Goal: Task Accomplishment & Management: Use online tool/utility

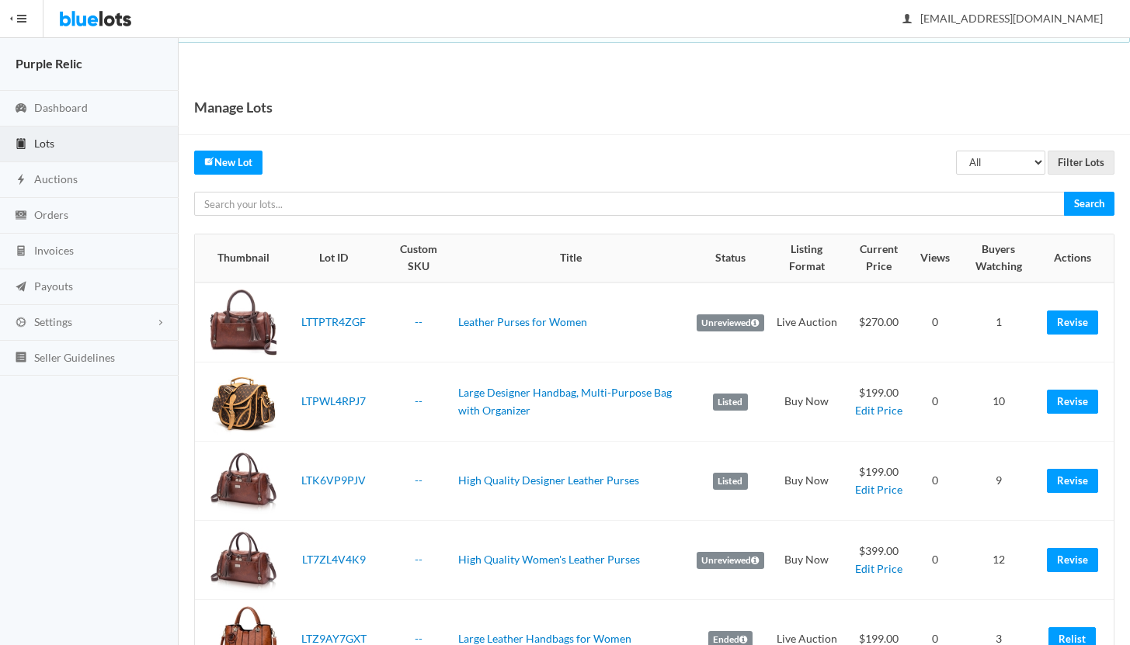
scroll to position [642, 0]
click at [43, 216] on span "Orders" at bounding box center [51, 214] width 34 height 13
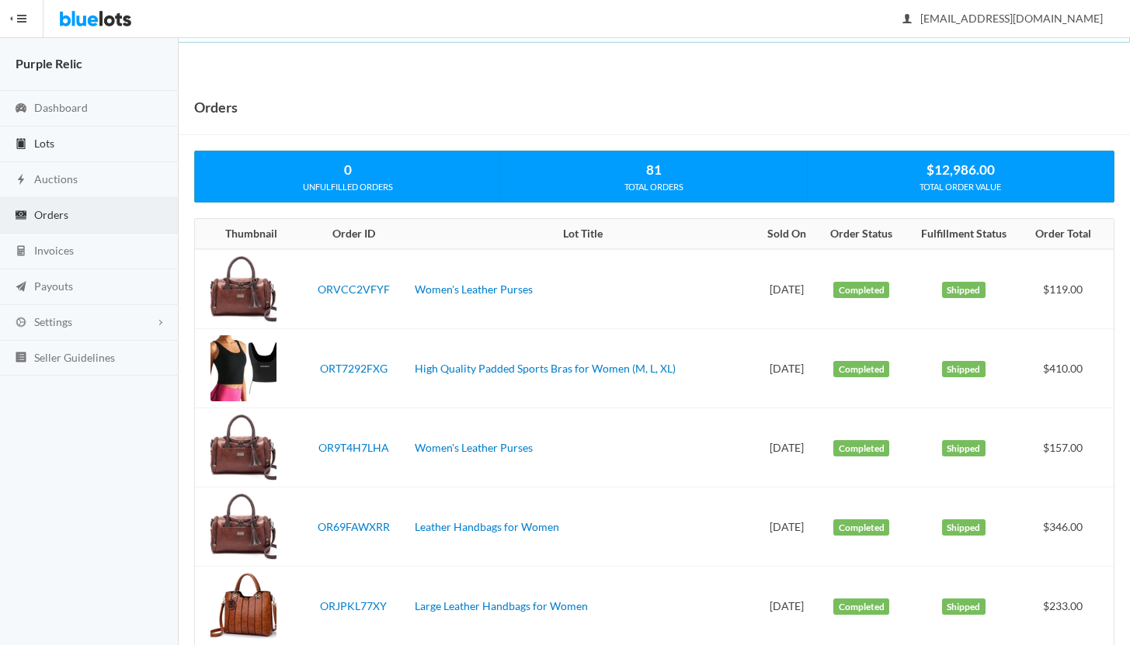
click at [39, 144] on span "Lots" at bounding box center [44, 143] width 20 height 13
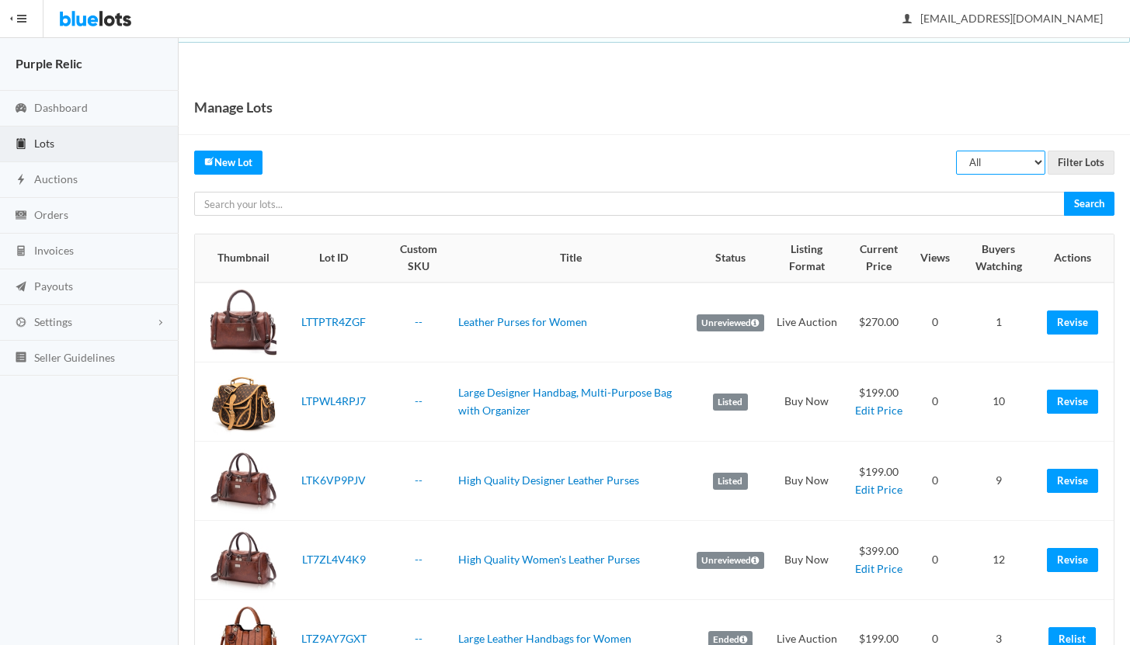
click at [993, 160] on select "All Draft Unreviewed Rejected Scheduled Listed Sold Ended" at bounding box center [1000, 163] width 89 height 24
select select "ended"
click at [1078, 165] on input "Filter Lots" at bounding box center [1081, 163] width 67 height 24
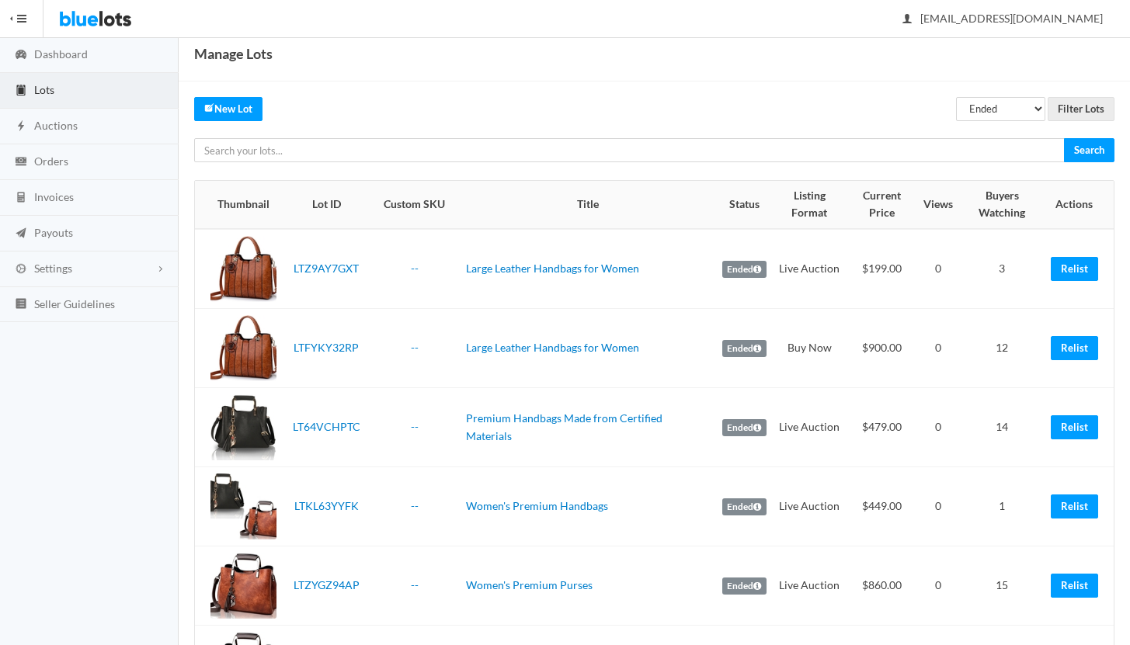
scroll to position [61, 0]
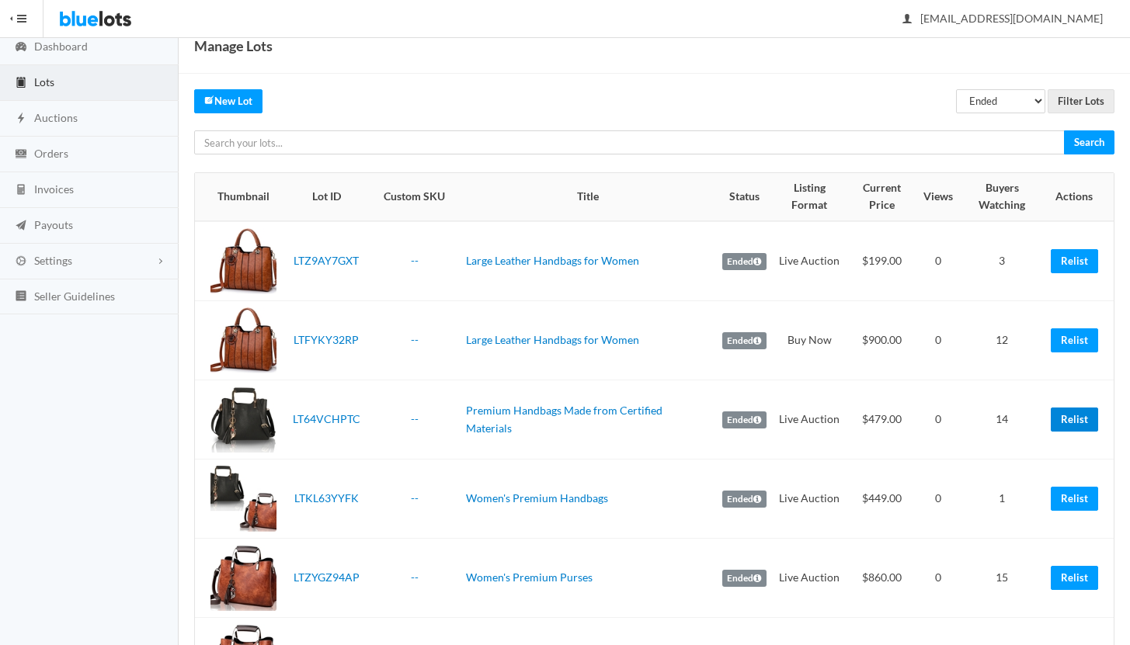
click at [1075, 421] on link "Relist" at bounding box center [1074, 420] width 47 height 24
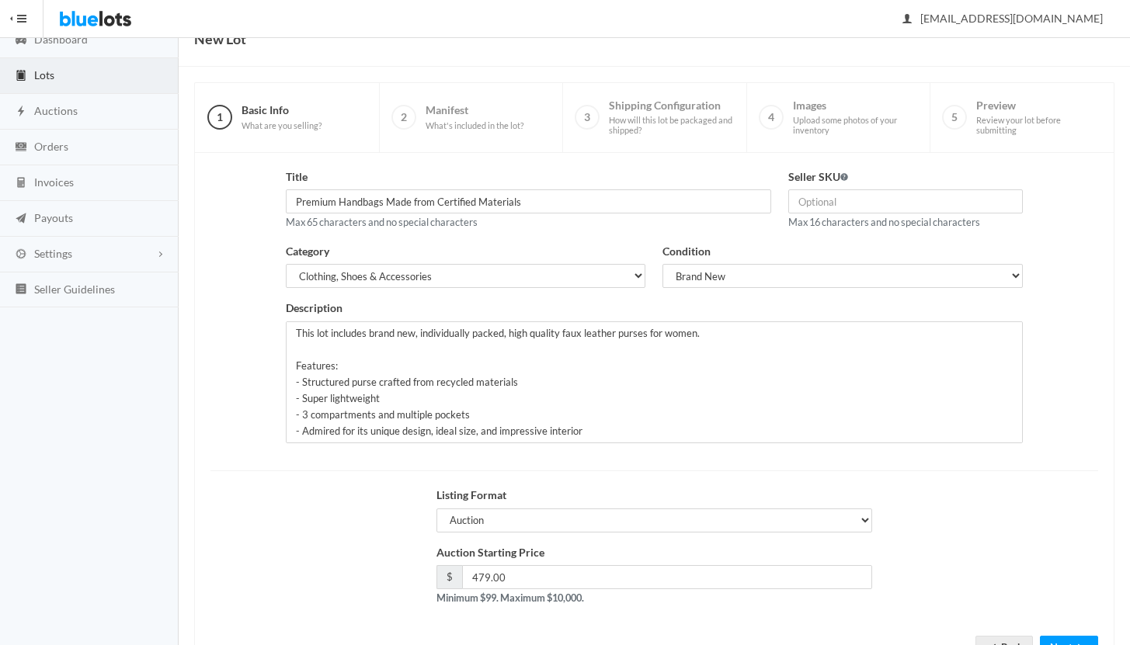
scroll to position [132, 0]
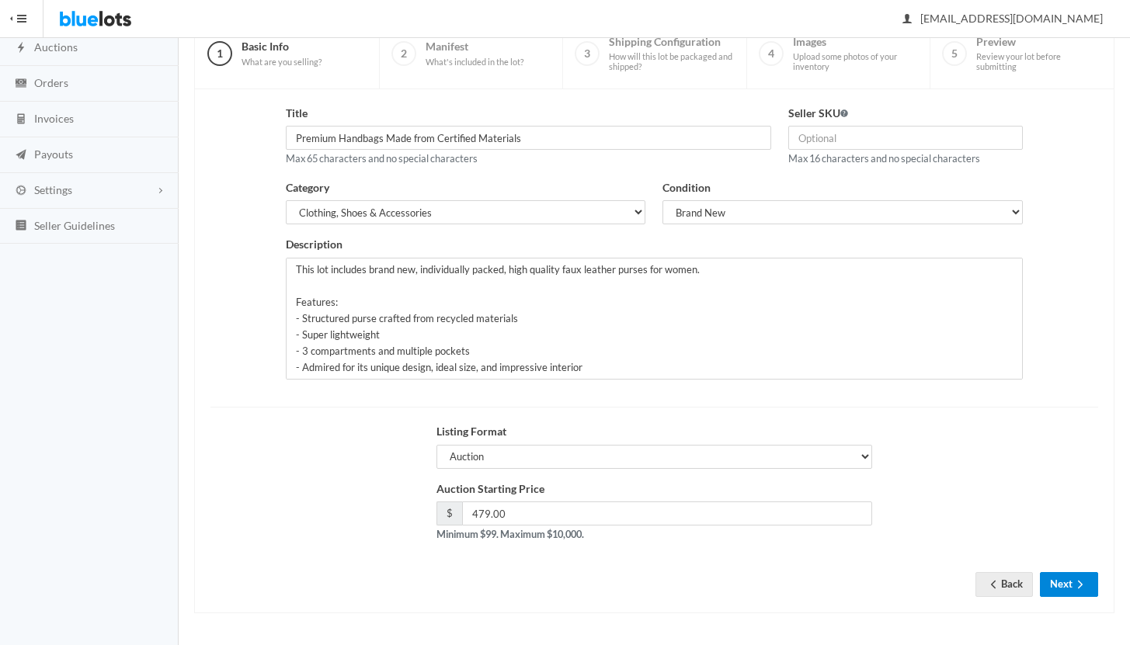
click at [1070, 587] on button "Next" at bounding box center [1069, 584] width 58 height 24
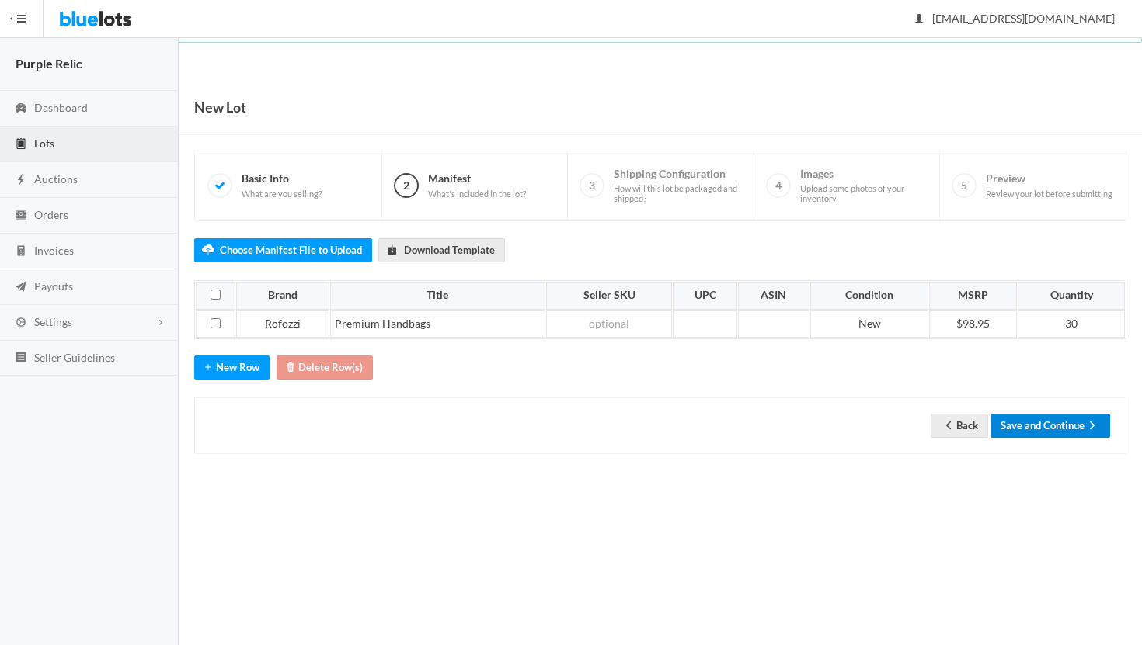
click at [1046, 426] on button "Save and Continue" at bounding box center [1050, 426] width 120 height 24
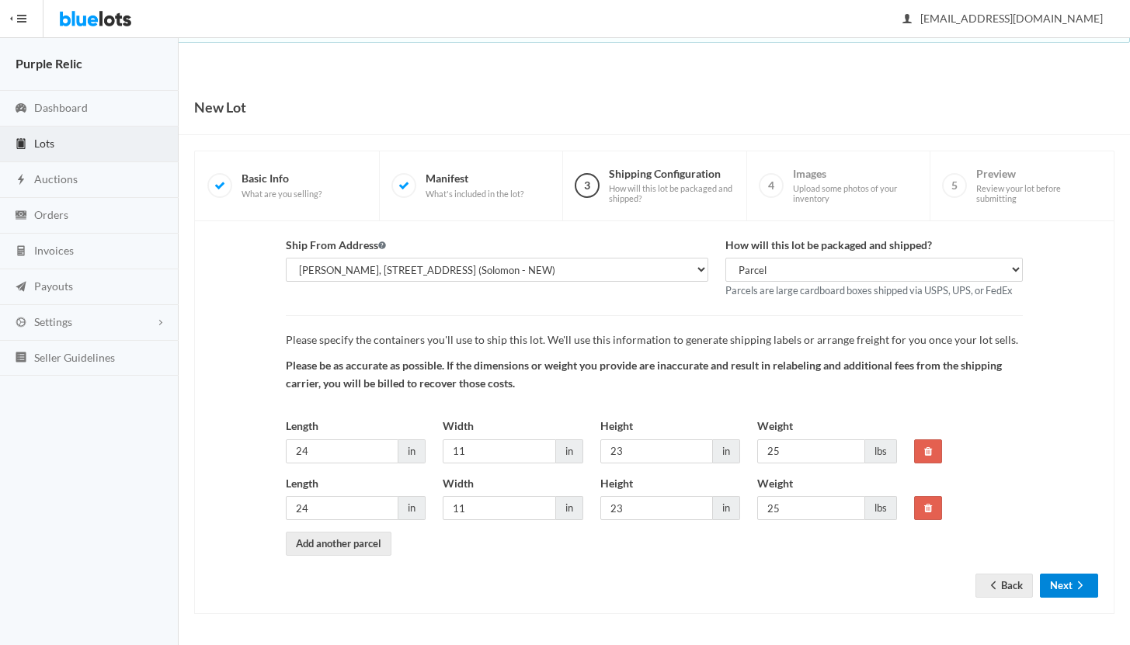
click at [1066, 590] on button "Next" at bounding box center [1069, 586] width 58 height 24
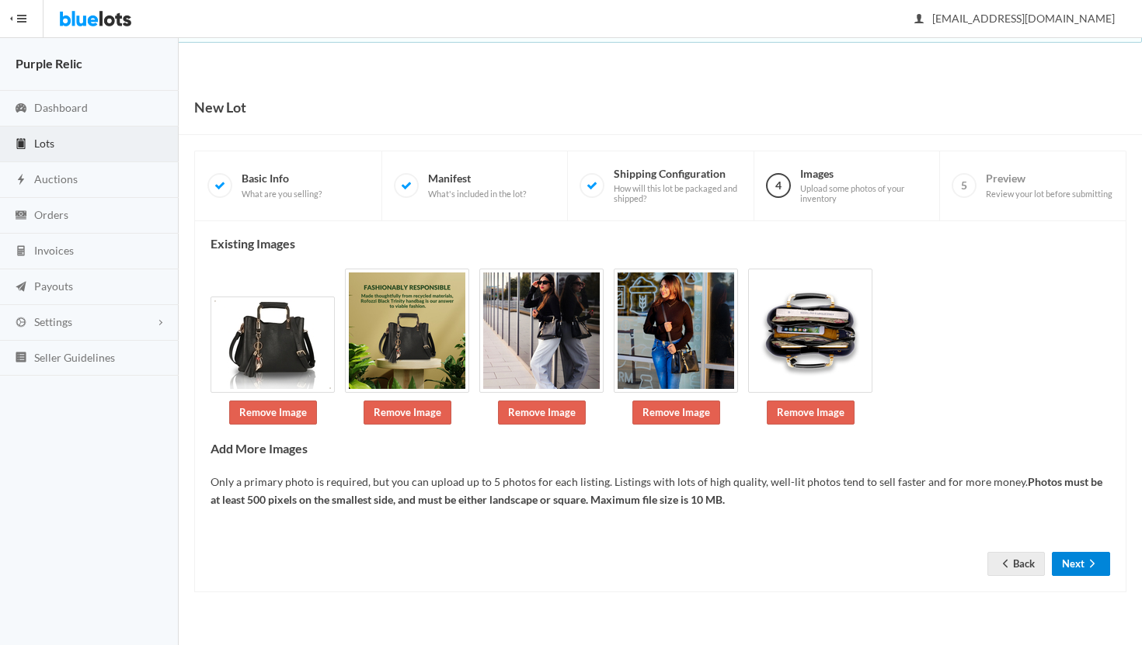
click at [1067, 558] on button "Next" at bounding box center [1081, 564] width 58 height 24
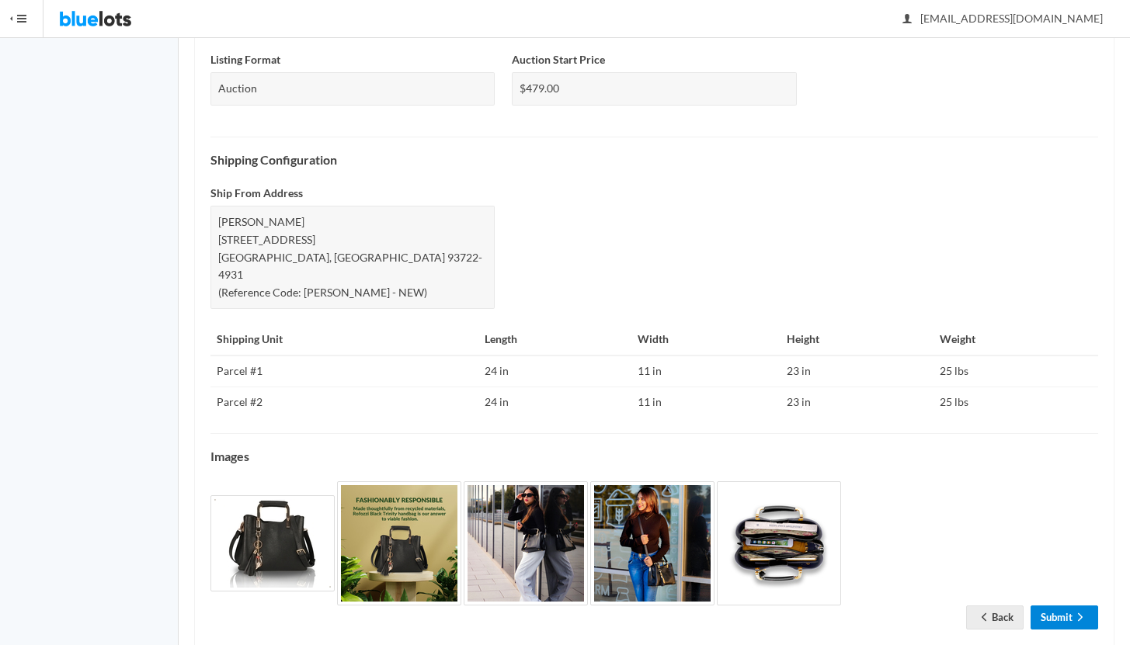
scroll to position [568, 0]
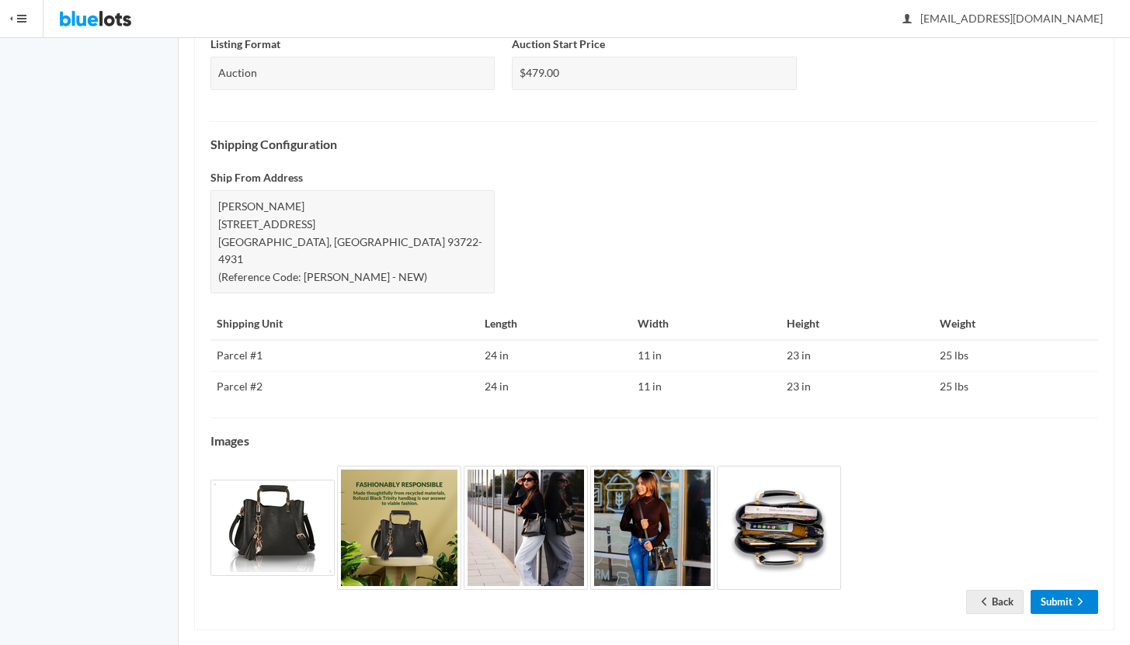
click at [1059, 590] on link "Submit" at bounding box center [1065, 602] width 68 height 24
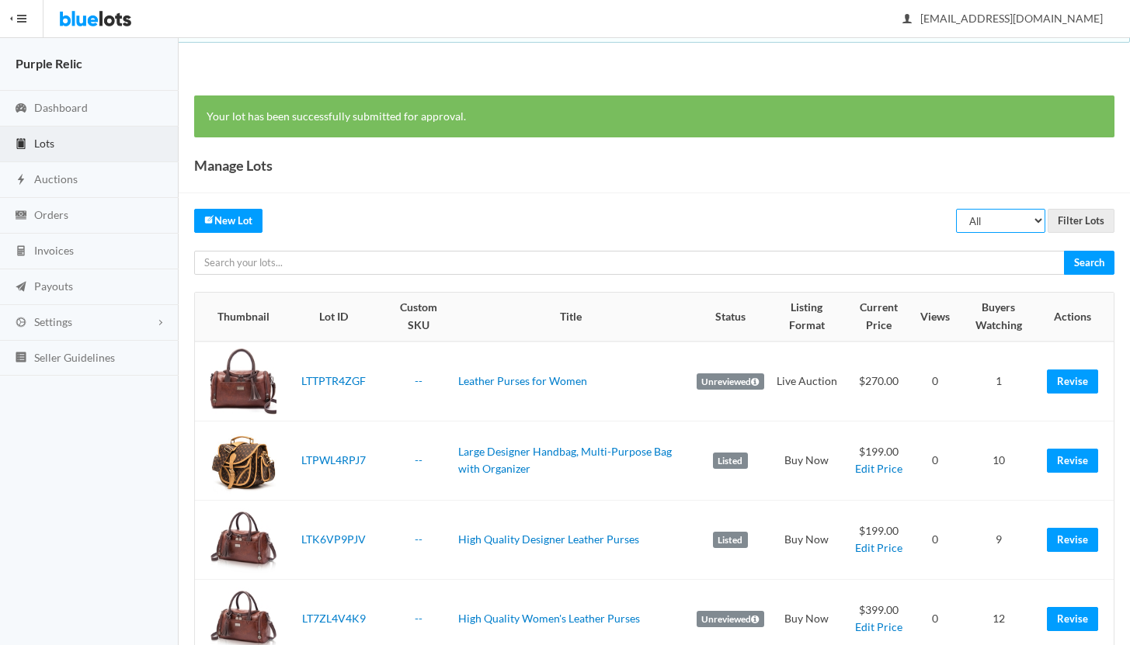
click at [994, 228] on select "All Draft Unreviewed Rejected Scheduled Listed Sold Ended" at bounding box center [1000, 221] width 89 height 24
select select "ended"
click at [1066, 217] on input "Filter Lots" at bounding box center [1081, 221] width 67 height 24
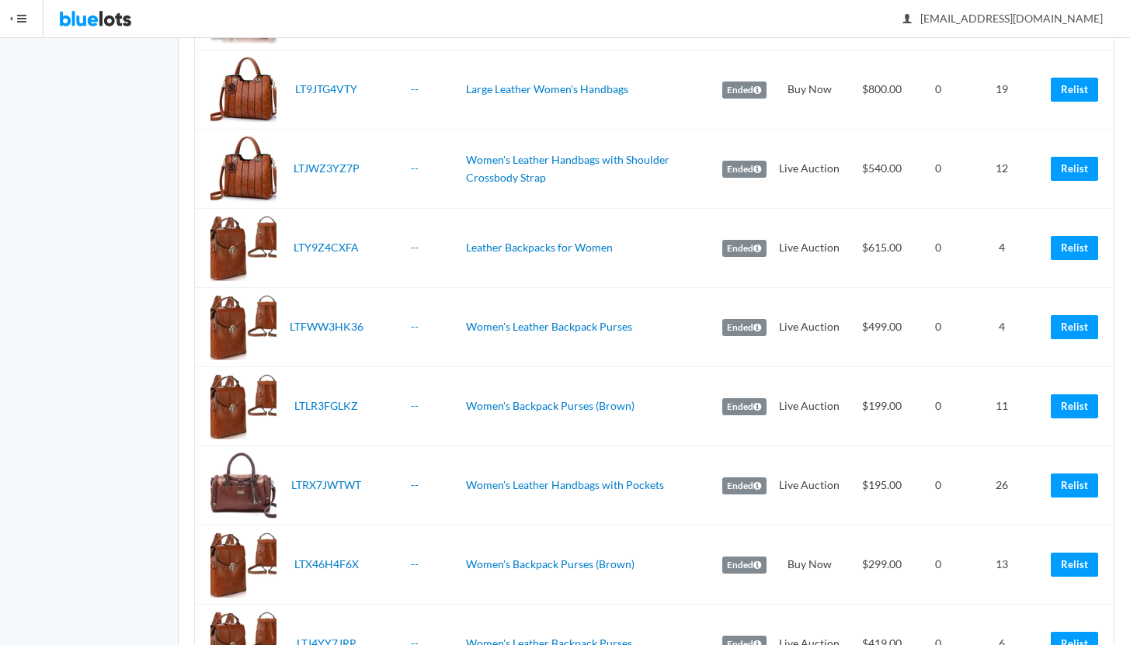
scroll to position [747, 0]
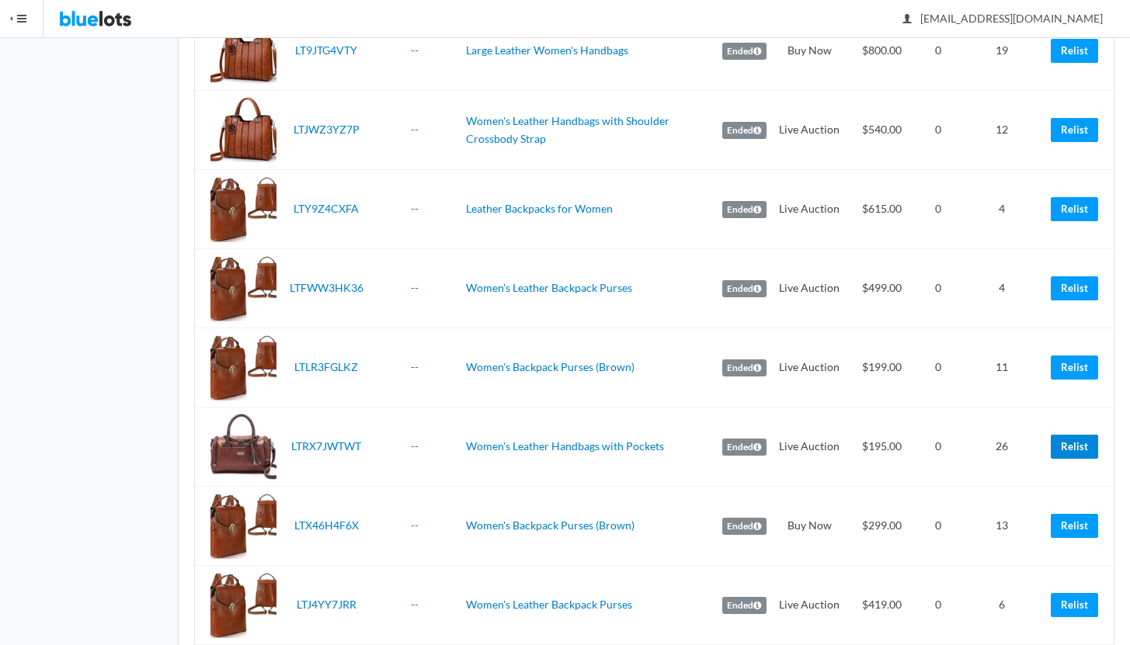
click at [1070, 444] on link "Relist" at bounding box center [1074, 447] width 47 height 24
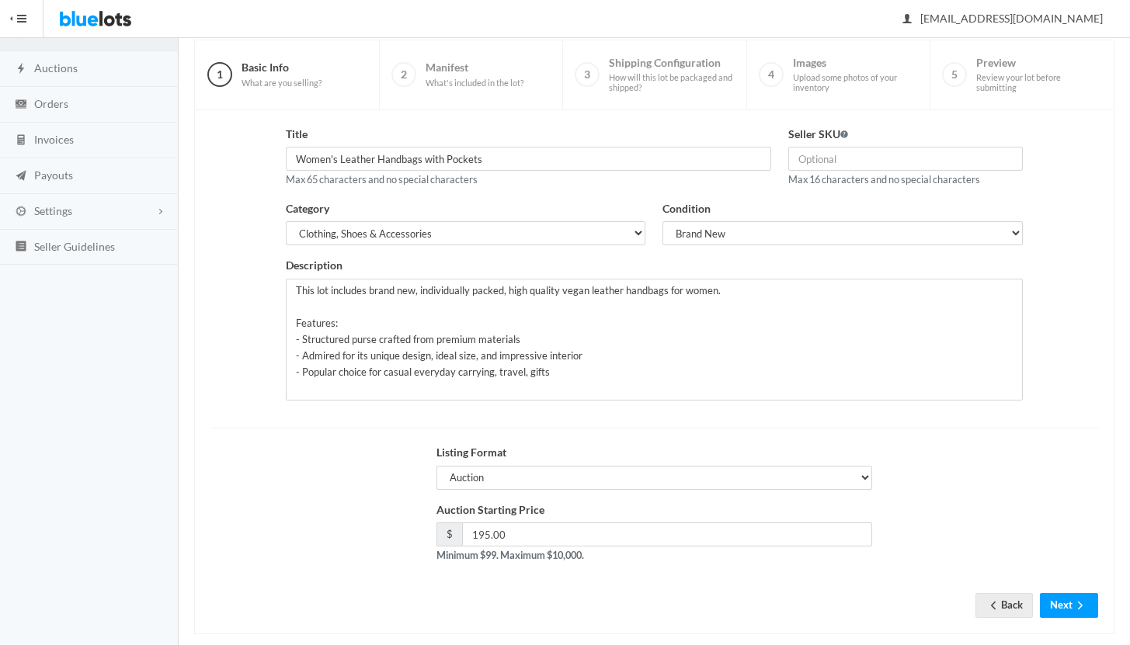
scroll to position [132, 0]
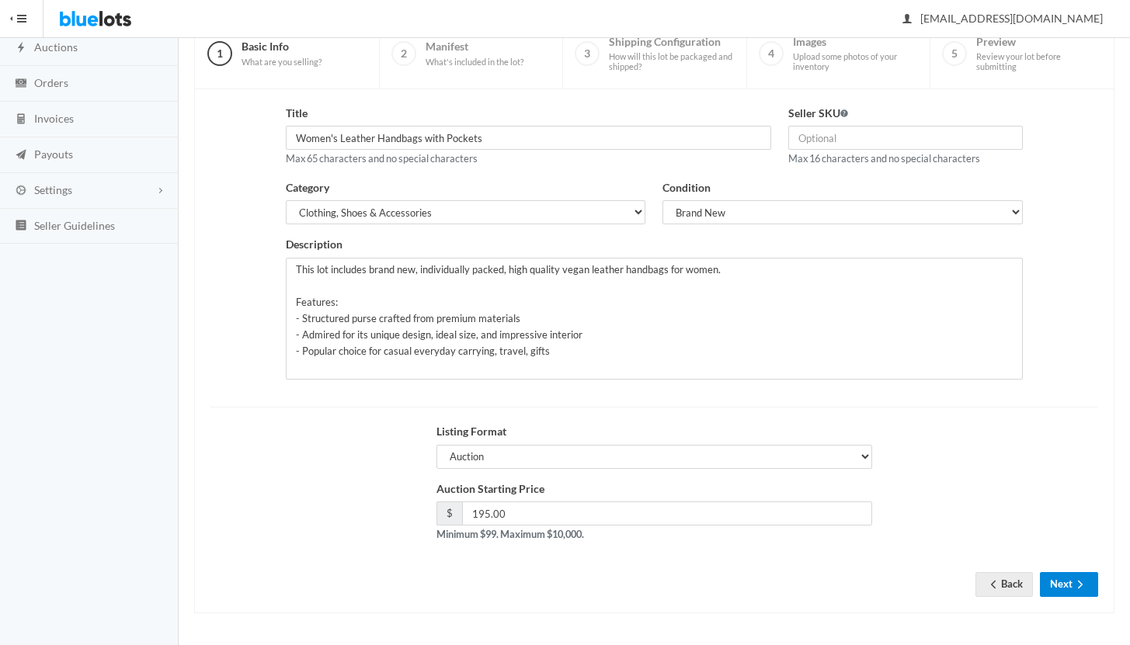
click at [1066, 578] on button "Next" at bounding box center [1069, 584] width 58 height 24
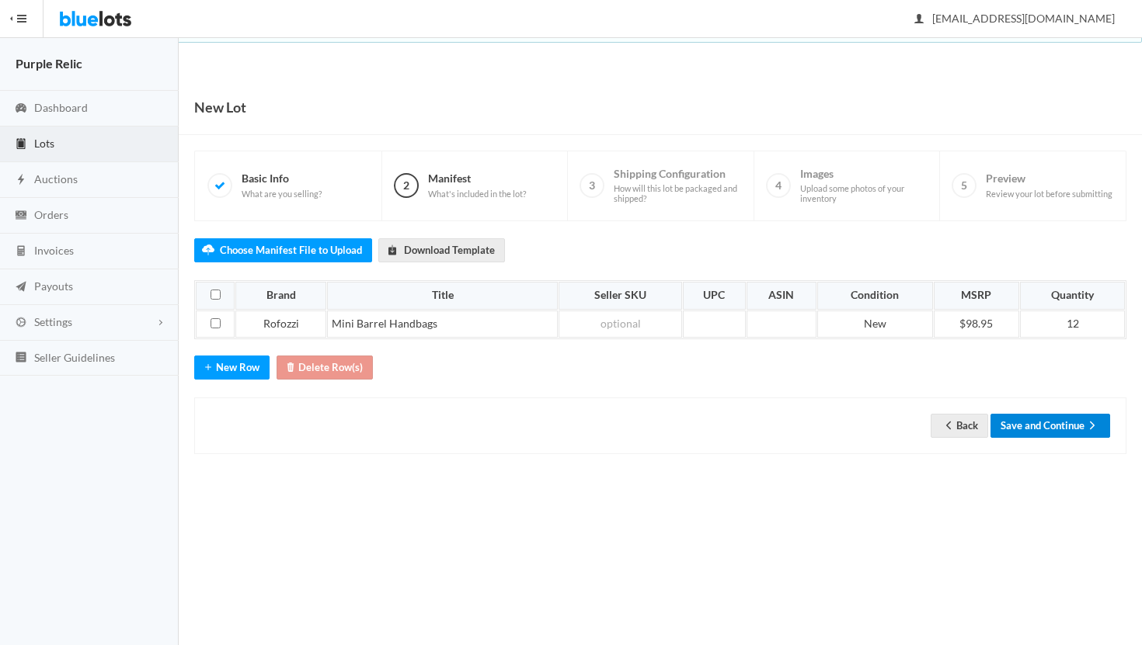
click at [1080, 431] on button "Save and Continue" at bounding box center [1050, 426] width 120 height 24
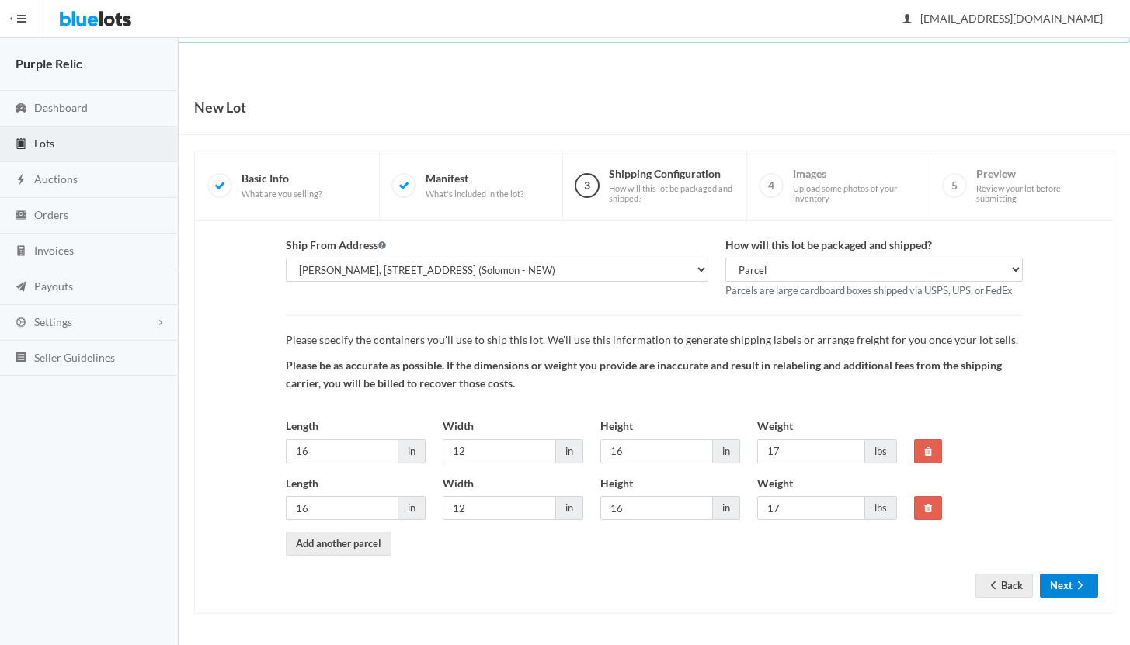
click at [1080, 590] on icon "arrow forward" at bounding box center [1081, 585] width 16 height 12
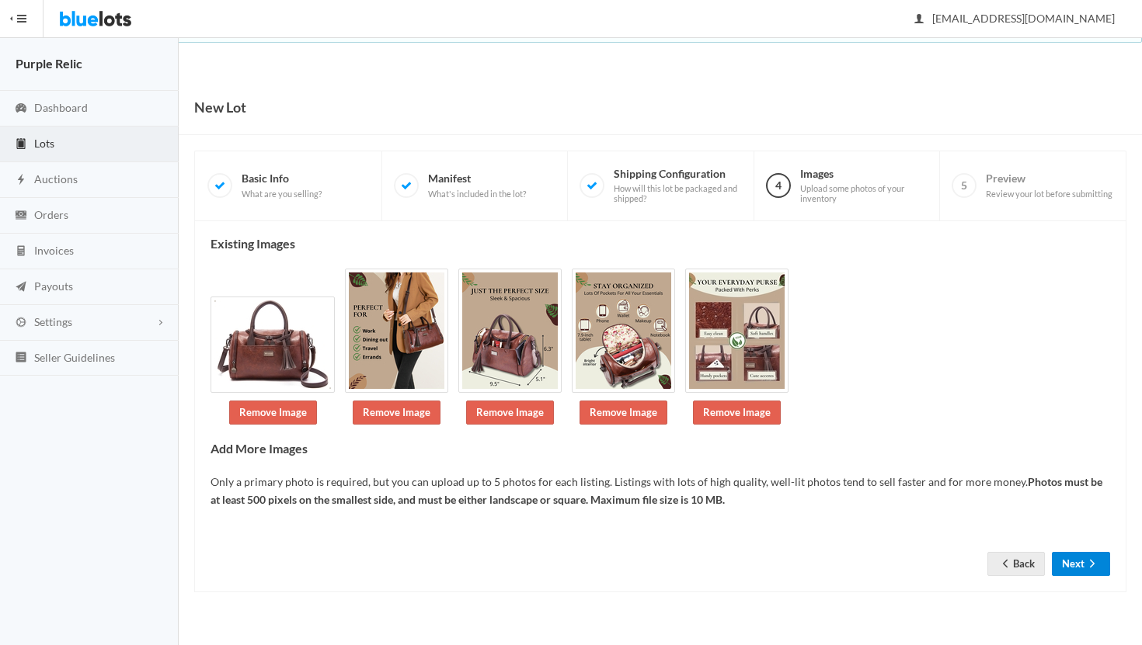
click at [1077, 558] on button "Next" at bounding box center [1081, 564] width 58 height 24
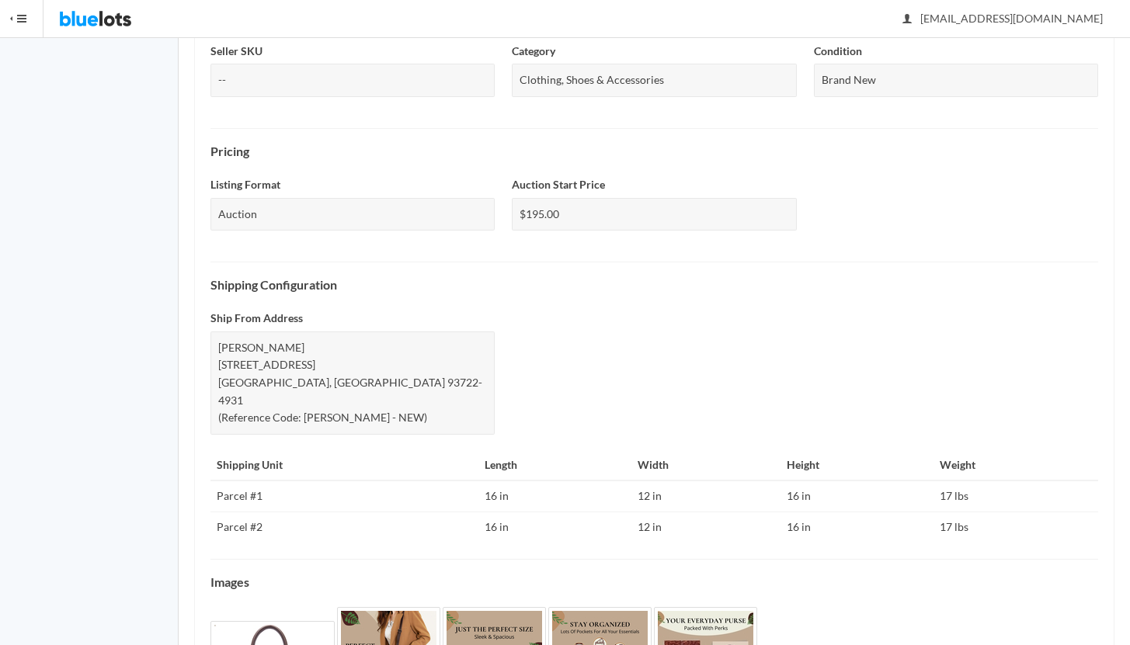
scroll to position [551, 0]
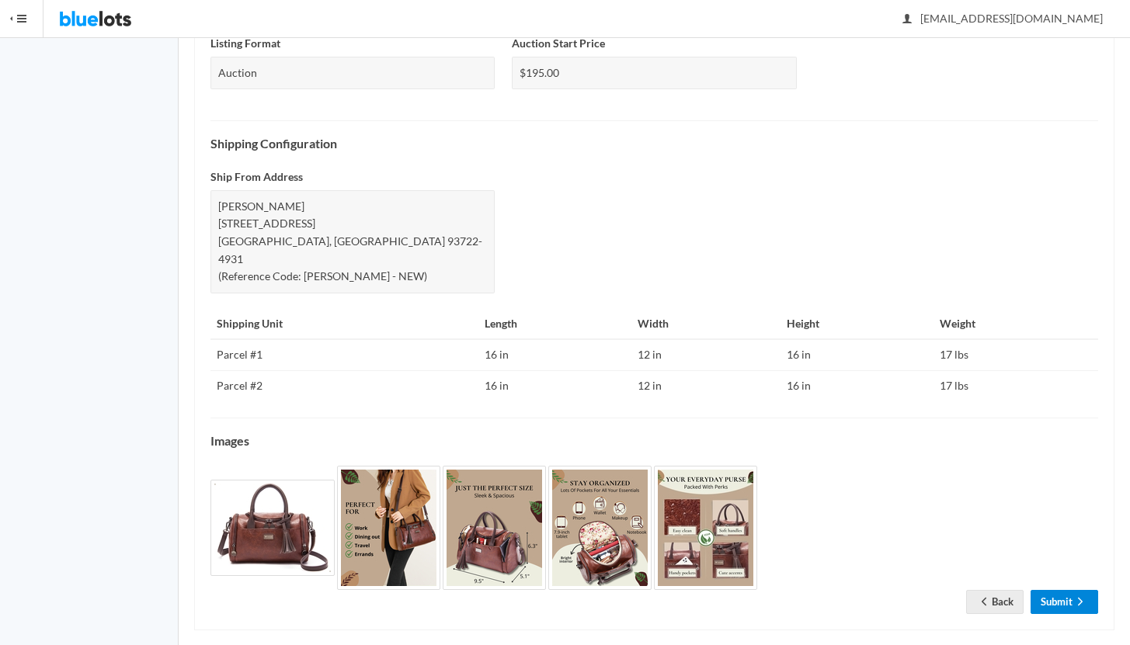
click at [1073, 596] on icon "arrow forward" at bounding box center [1081, 602] width 16 height 12
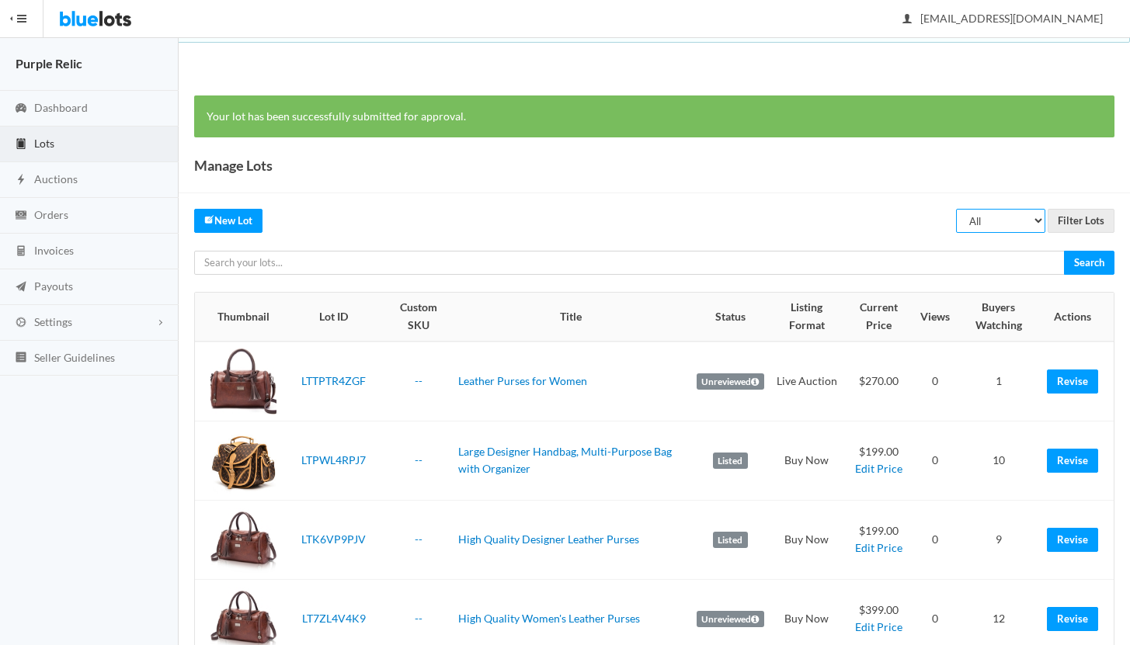
click at [997, 229] on select "All Draft Unreviewed Rejected Scheduled Listed Sold Ended" at bounding box center [1000, 221] width 89 height 24
select select "ended"
click at [1080, 214] on input "Filter Lots" at bounding box center [1081, 221] width 67 height 24
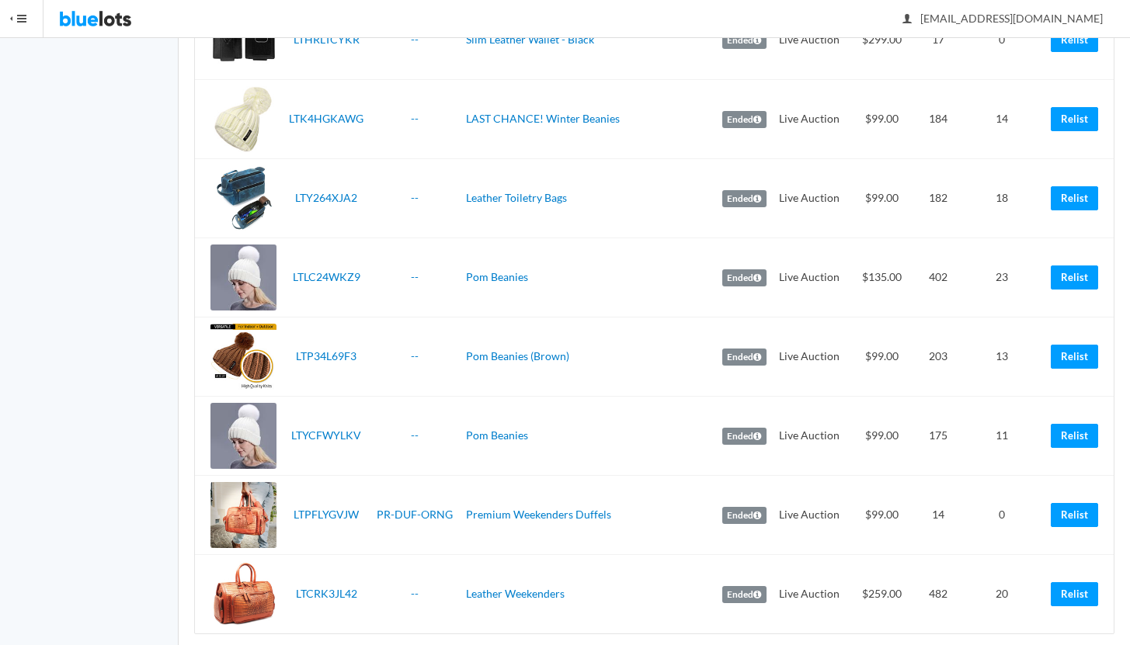
scroll to position [2479, 0]
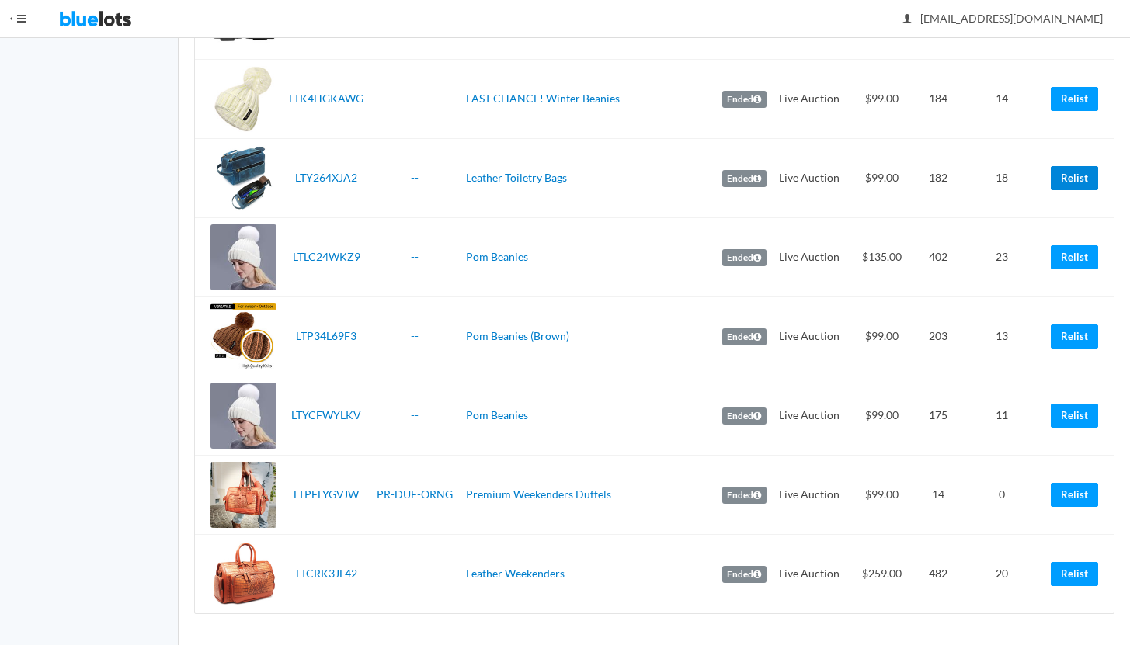
click at [1068, 182] on link "Relist" at bounding box center [1074, 178] width 47 height 24
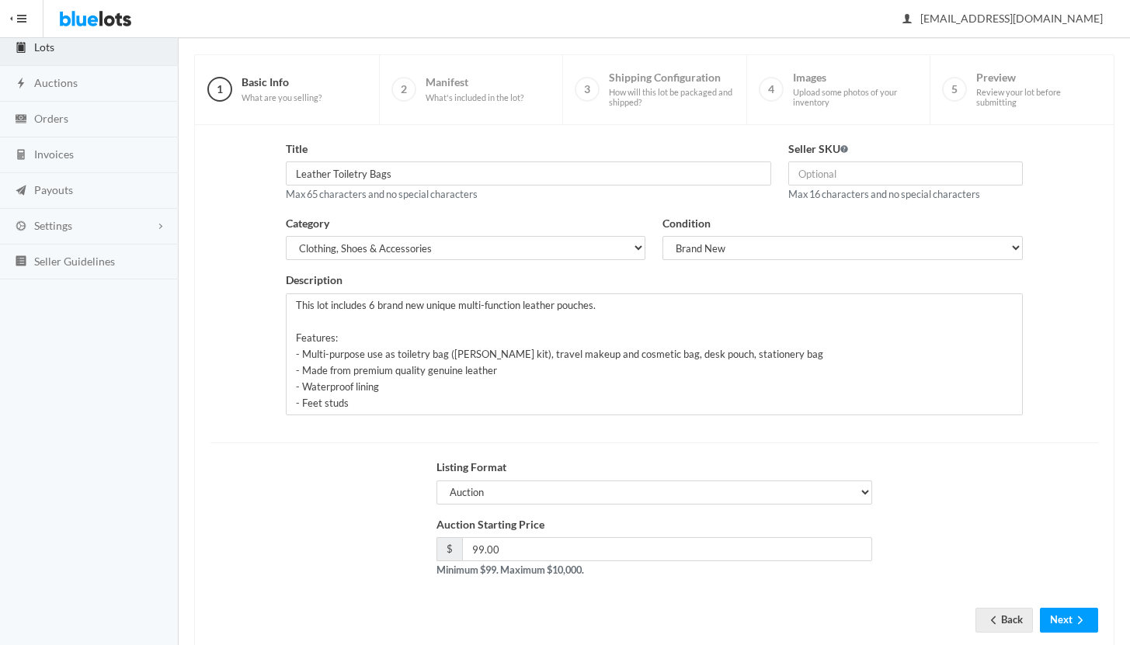
scroll to position [132, 0]
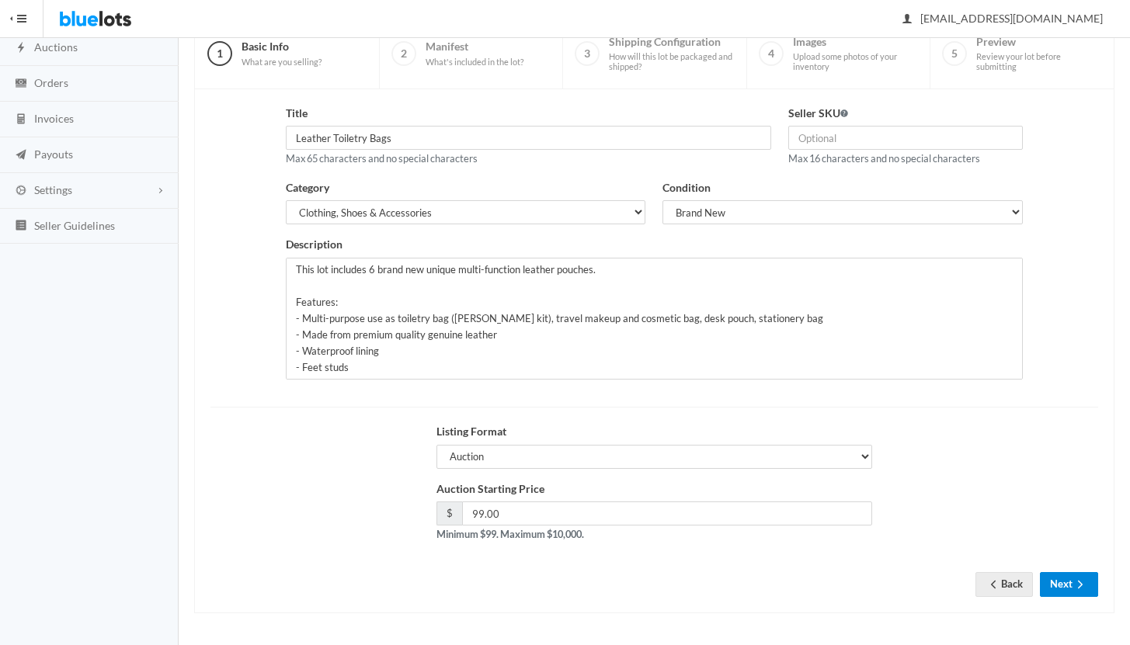
click at [1080, 585] on icon "arrow forward" at bounding box center [1081, 585] width 16 height 12
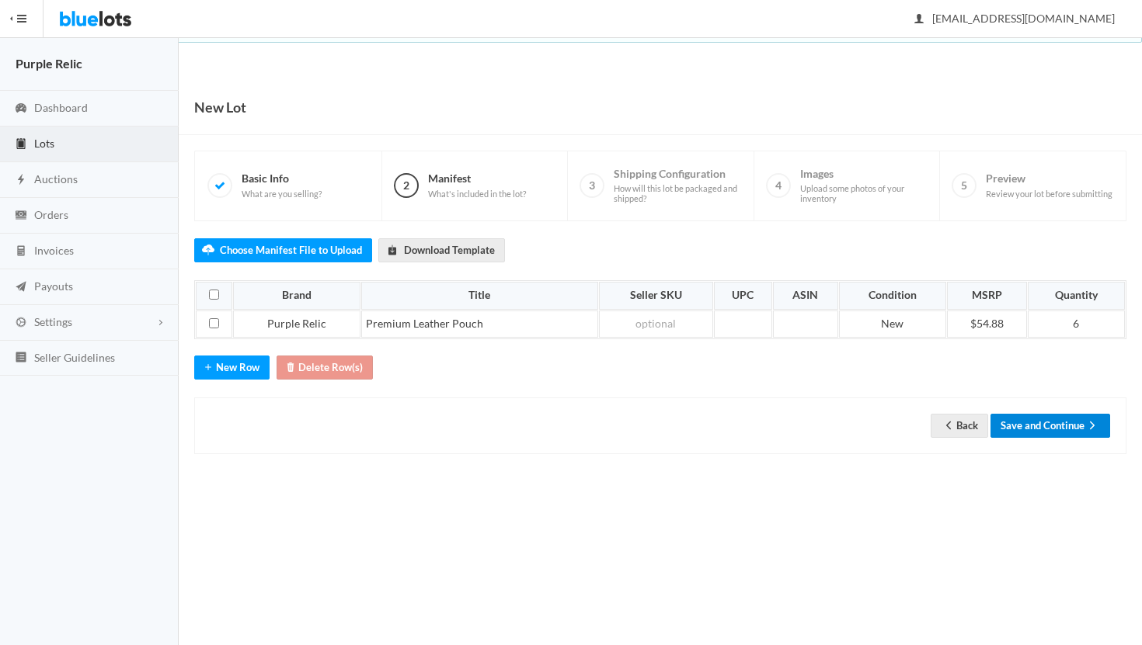
click at [1073, 425] on button "Save and Continue" at bounding box center [1050, 426] width 120 height 24
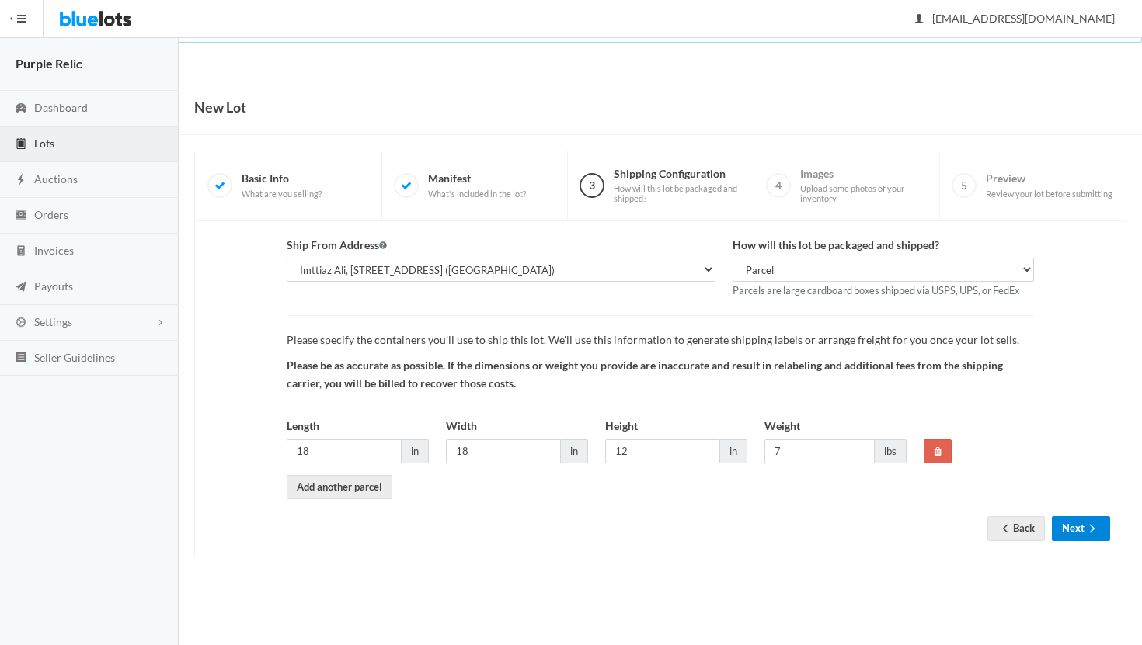
click at [1074, 529] on button "Next" at bounding box center [1081, 529] width 58 height 24
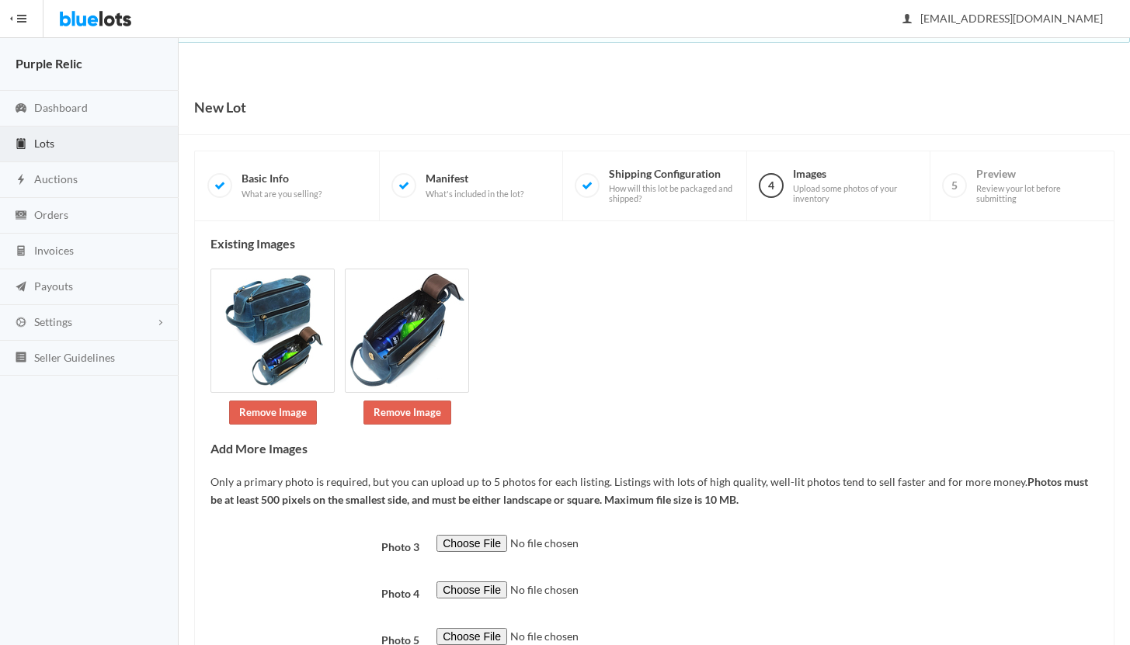
scroll to position [120, 0]
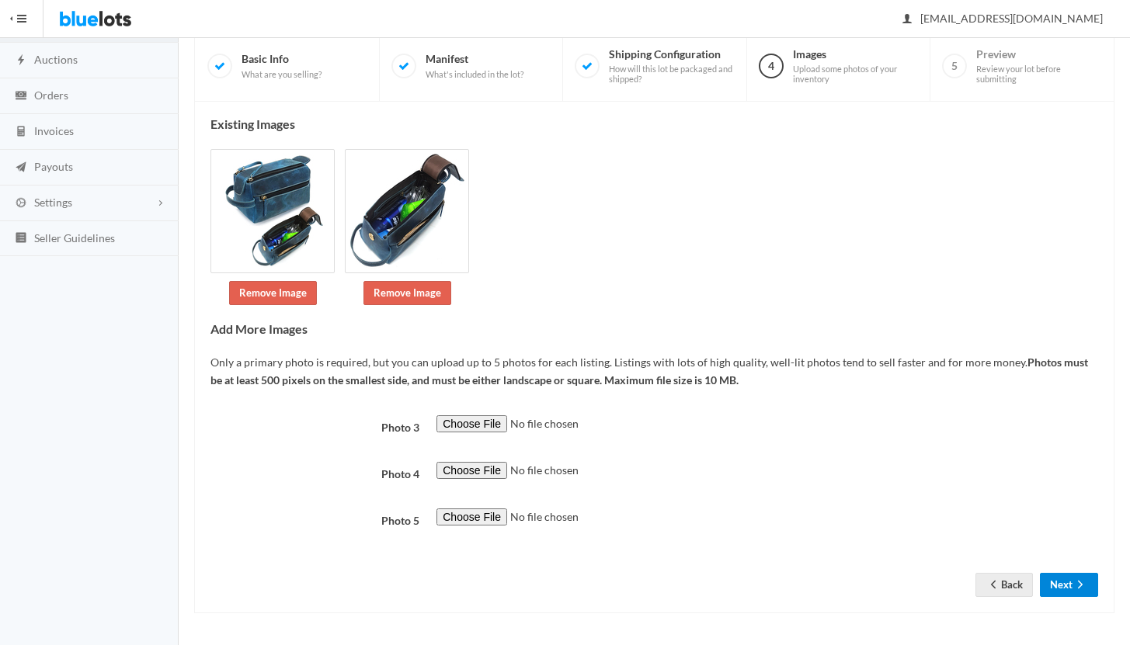
click at [1059, 574] on button "Next" at bounding box center [1069, 585] width 58 height 24
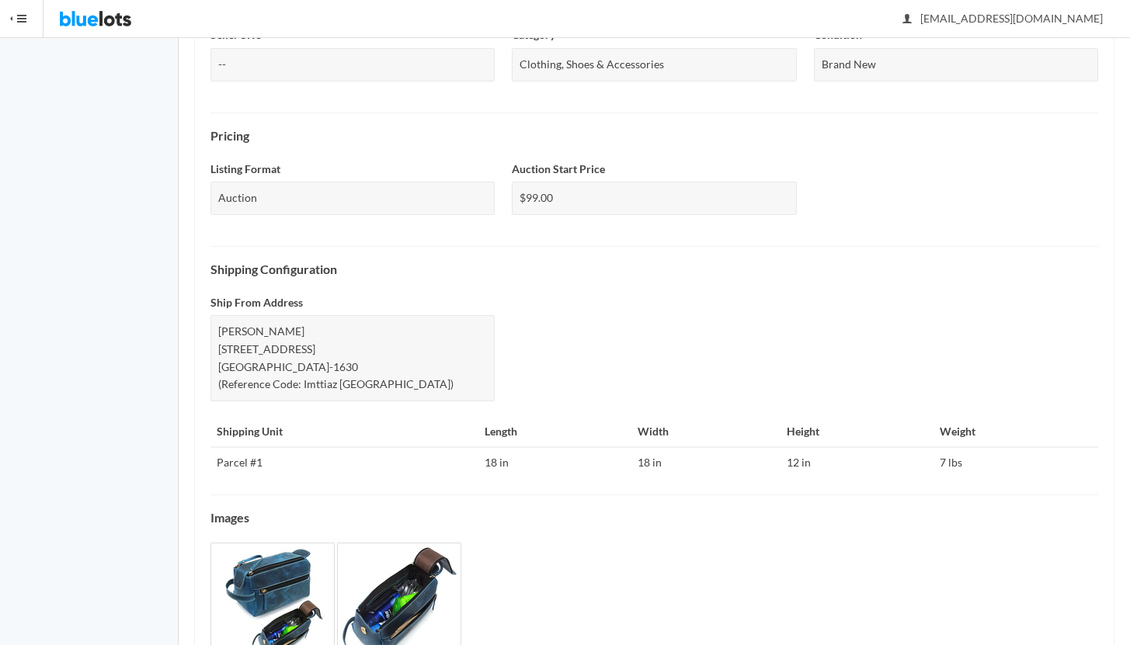
scroll to position [538, 0]
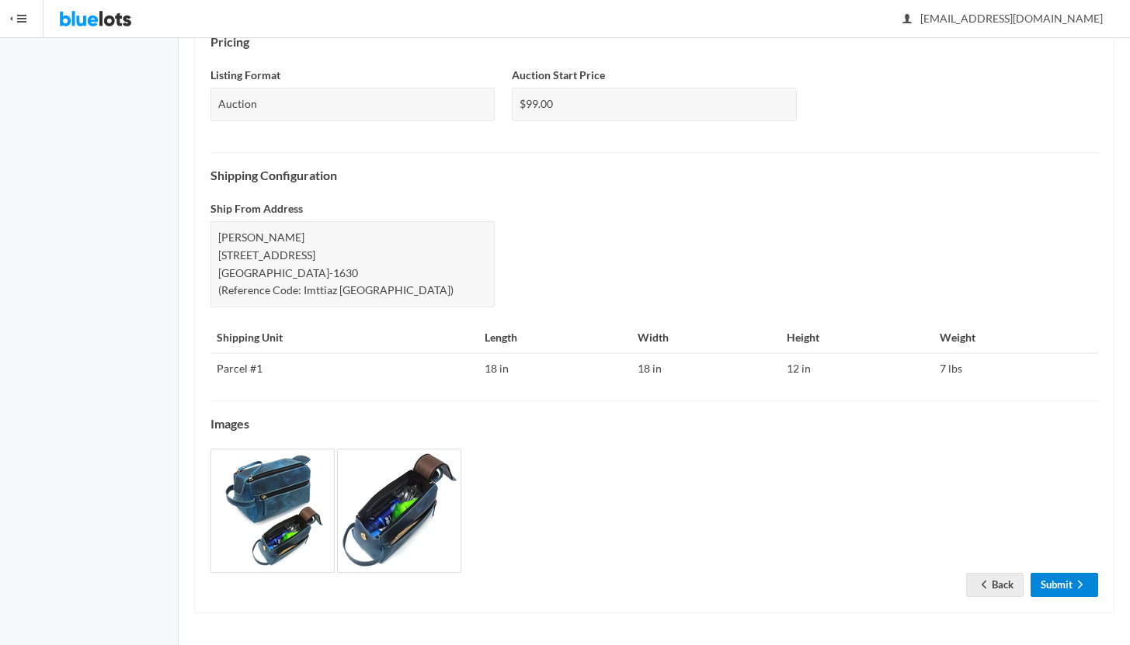
click at [1058, 579] on link "Submit" at bounding box center [1065, 585] width 68 height 24
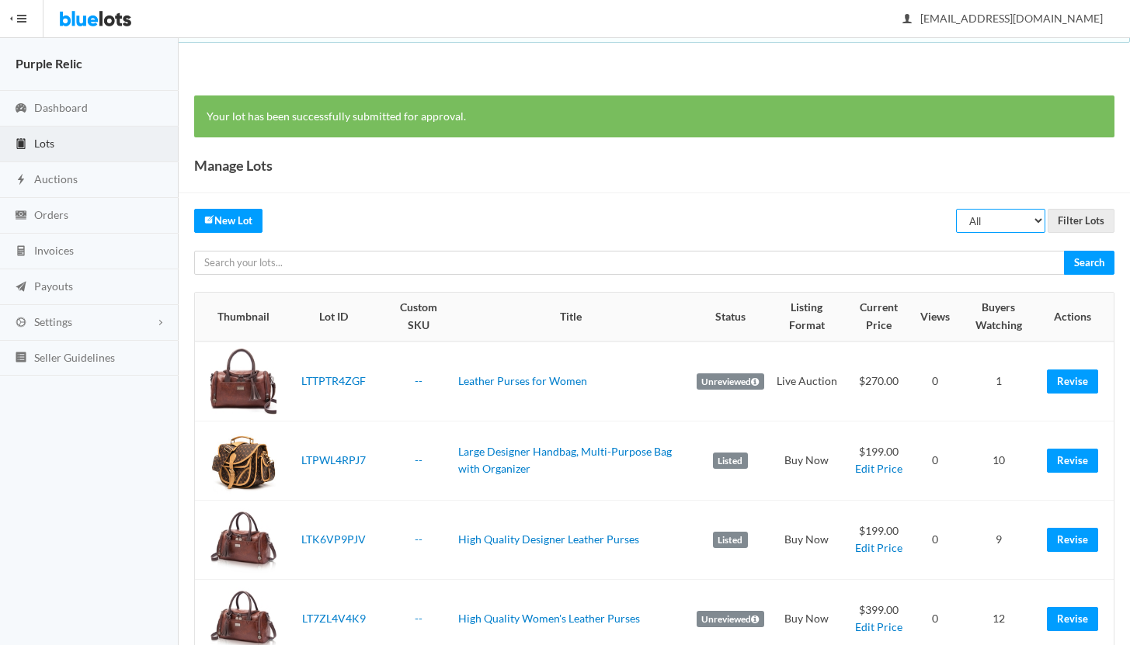
click at [978, 227] on select "All Draft Unreviewed Rejected Scheduled Listed Sold Ended" at bounding box center [1000, 221] width 89 height 24
select select "ended"
click at [1063, 224] on input "Filter Lots" at bounding box center [1081, 221] width 67 height 24
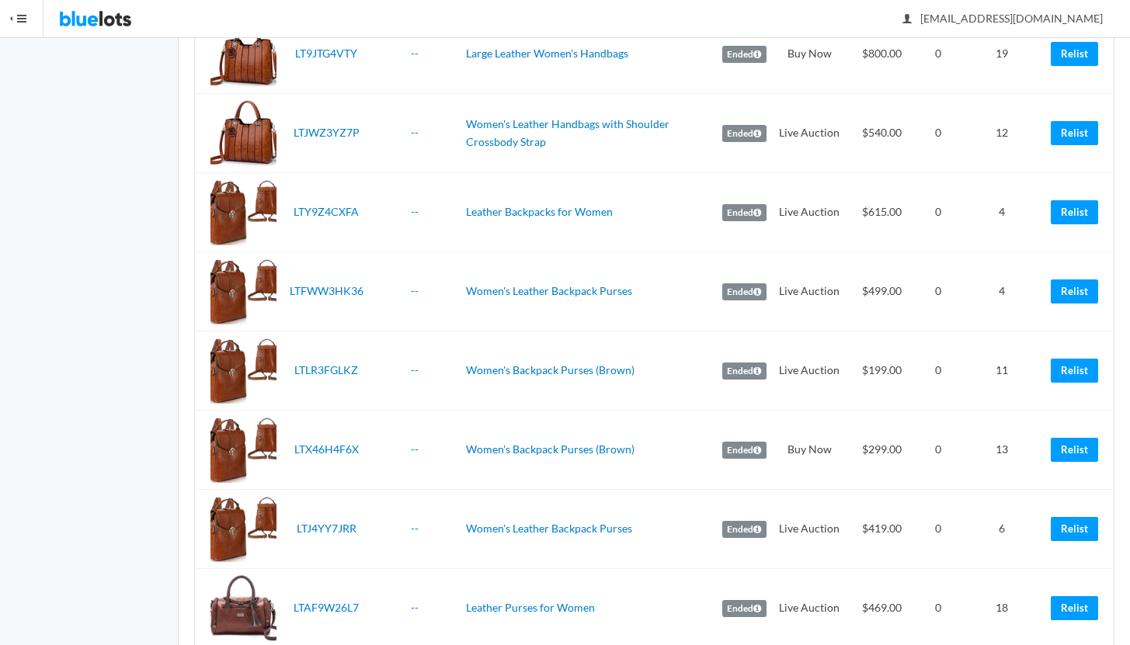
scroll to position [1020, 0]
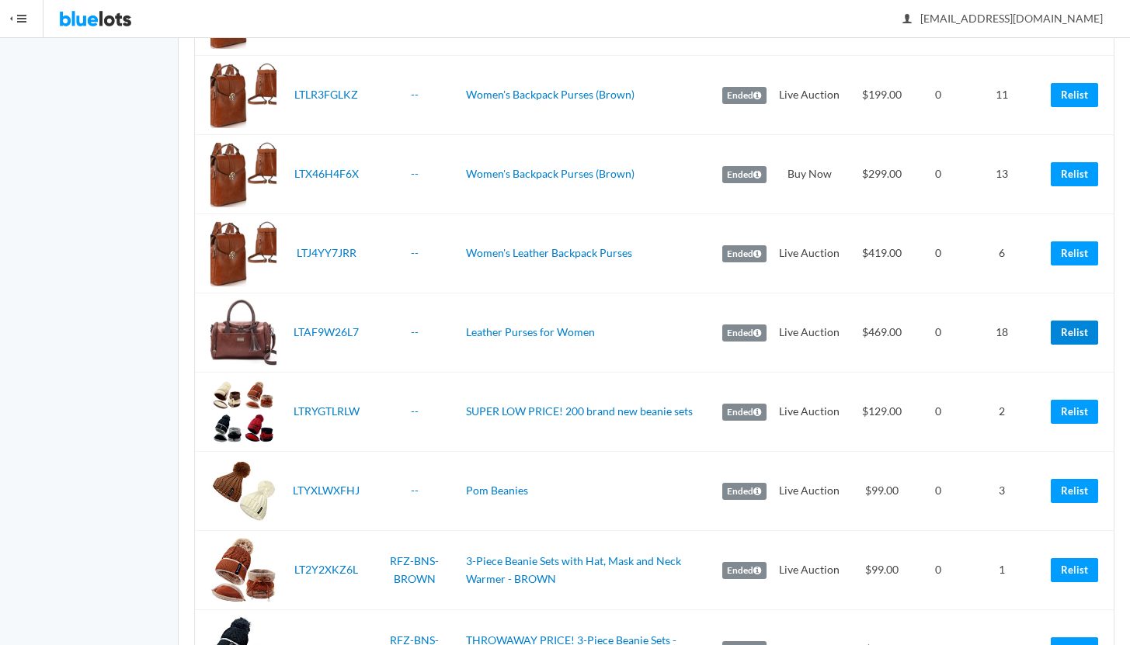
click at [1080, 332] on link "Relist" at bounding box center [1074, 333] width 47 height 24
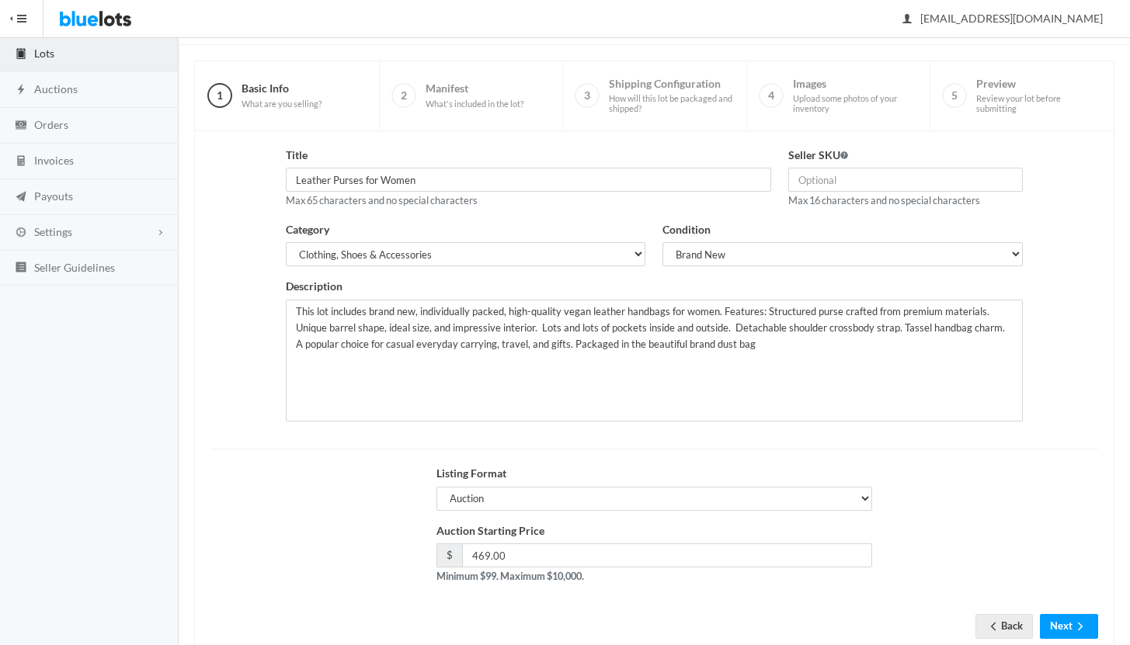
scroll to position [132, 0]
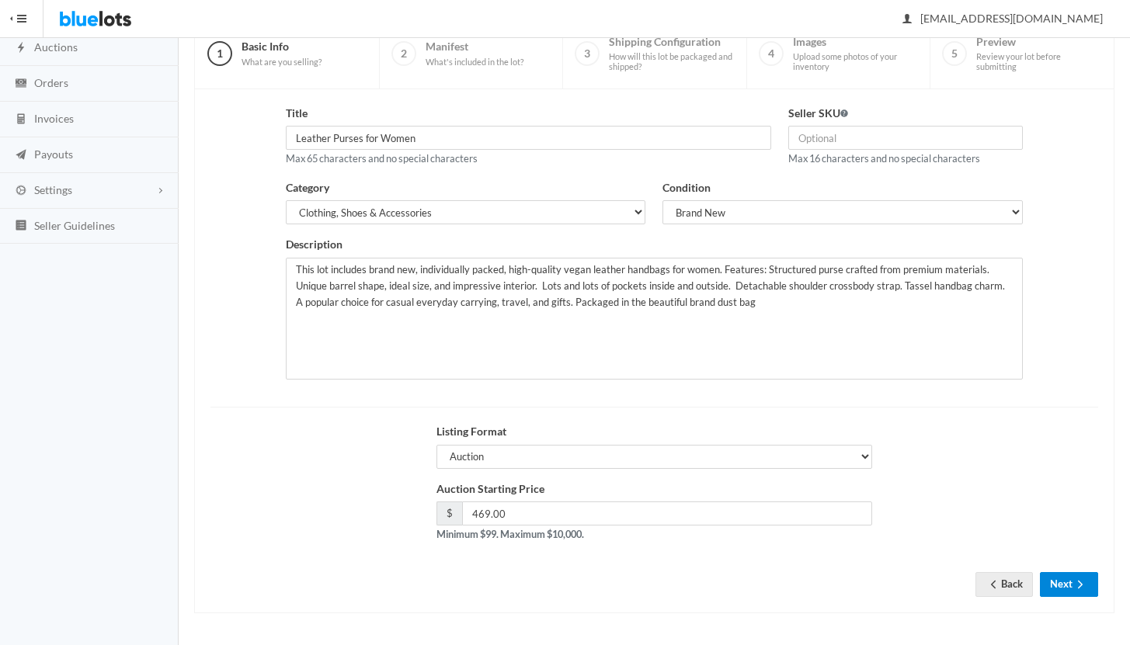
click at [1062, 578] on button "Next" at bounding box center [1069, 584] width 58 height 24
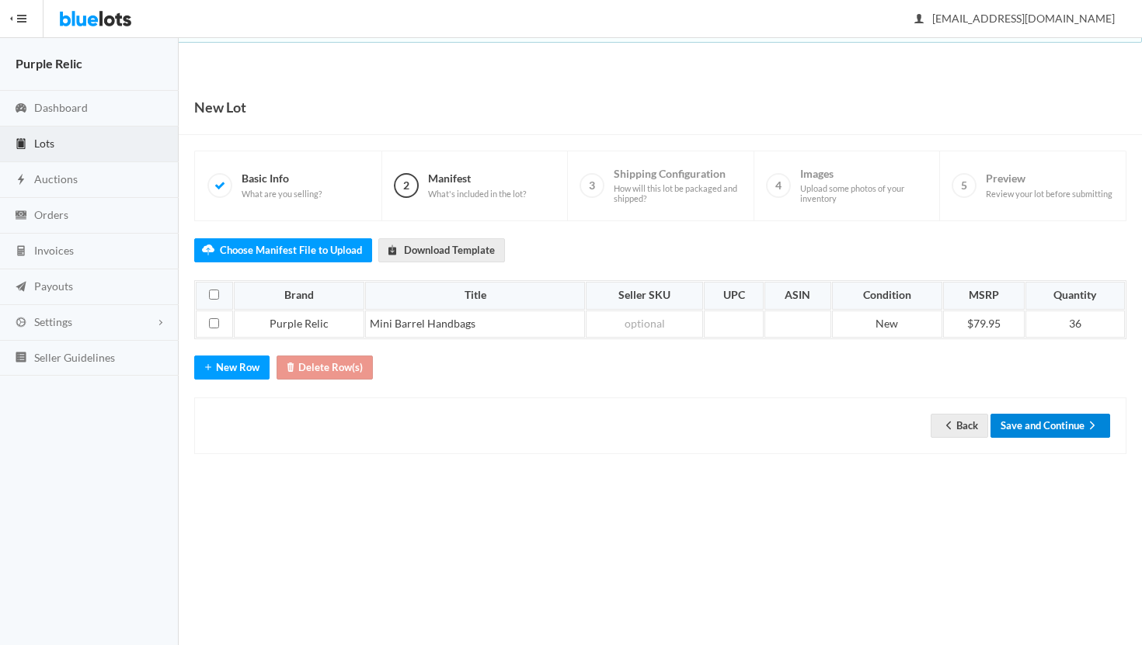
click at [1039, 421] on button "Save and Continue" at bounding box center [1050, 426] width 120 height 24
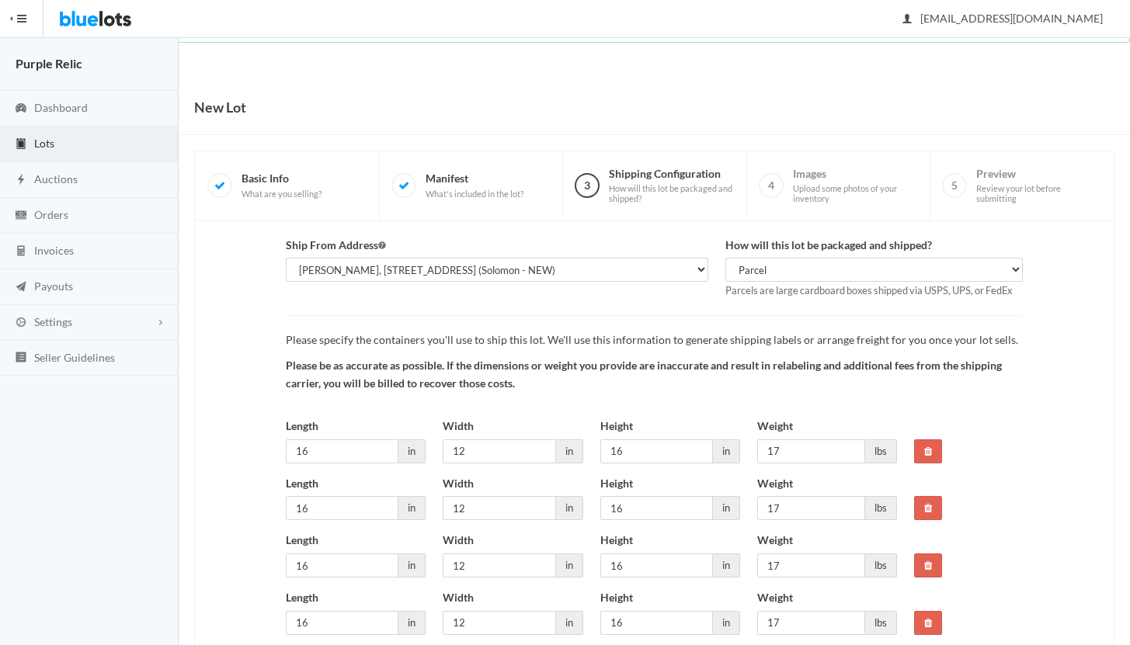
scroll to position [230, 0]
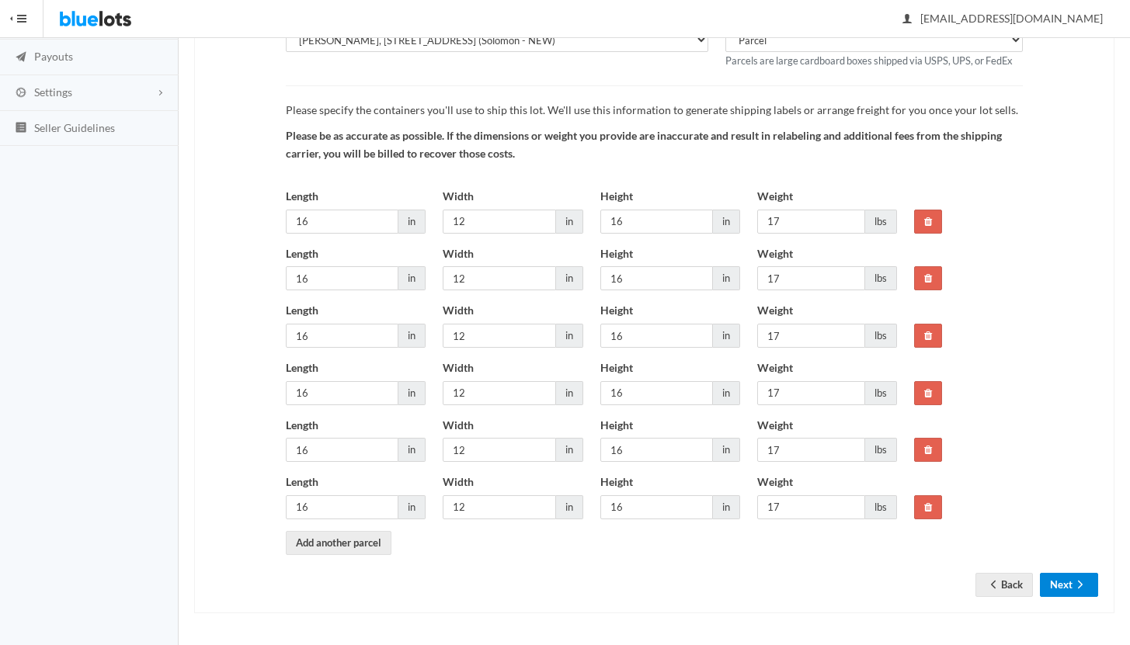
click at [1062, 587] on button "Next" at bounding box center [1069, 585] width 58 height 24
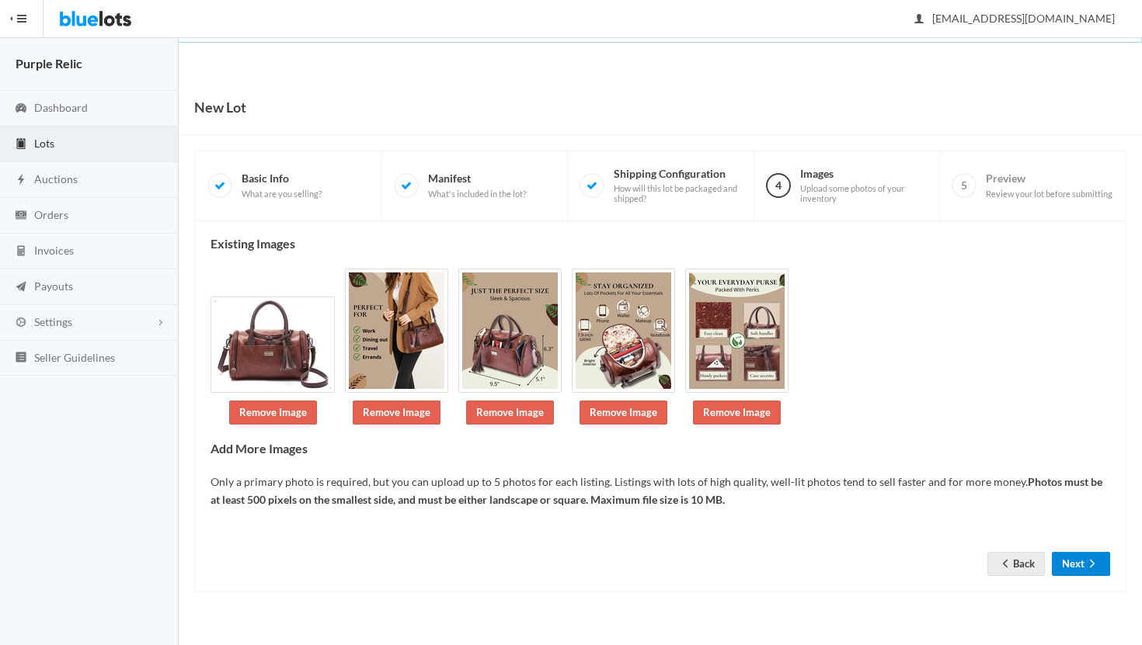
click at [1072, 563] on button "Next" at bounding box center [1081, 564] width 58 height 24
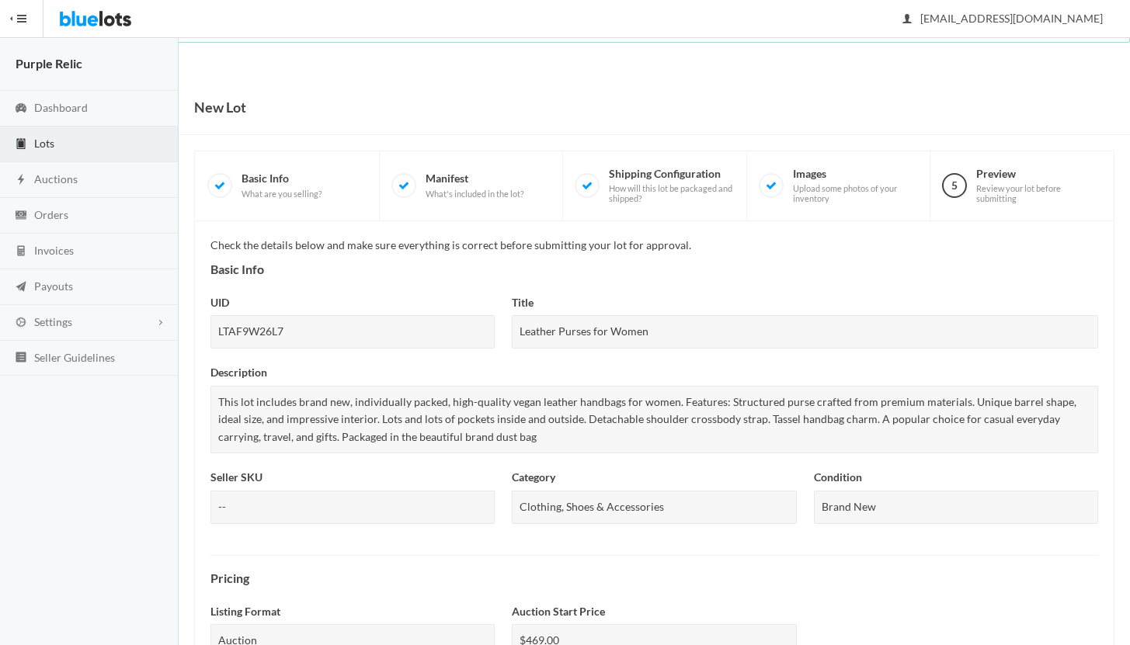
scroll to position [691, 0]
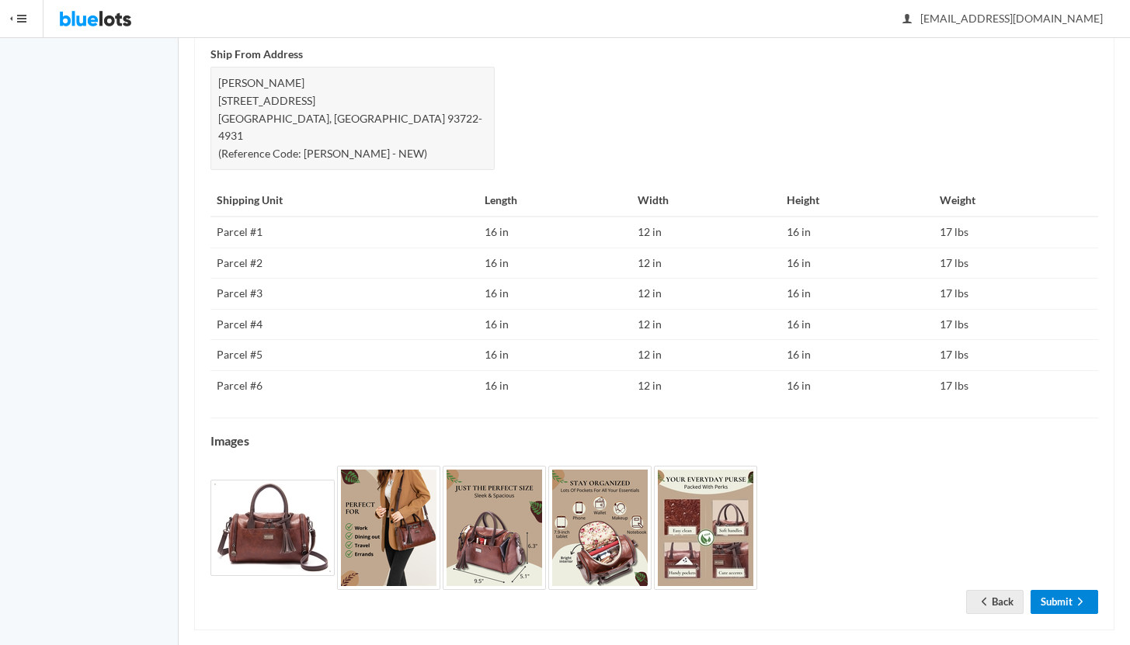
click at [1068, 590] on link "Submit" at bounding box center [1065, 602] width 68 height 24
